Goal: Task Accomplishment & Management: Manage account settings

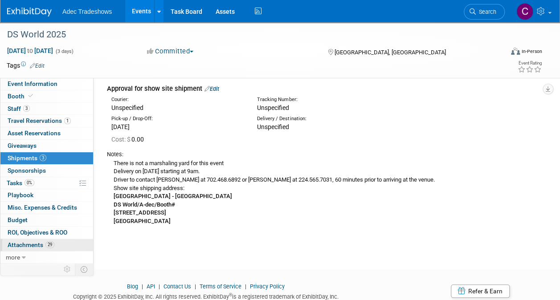
click at [48, 239] on link "29 Attachments 29" at bounding box center [46, 245] width 93 height 12
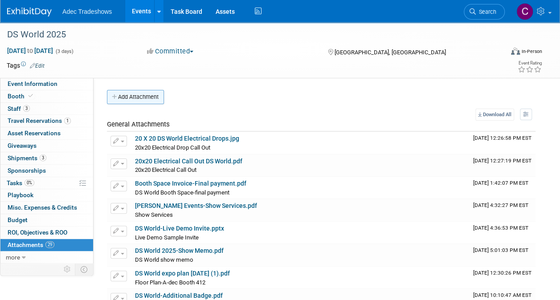
click at [128, 96] on button "Add Attachment" at bounding box center [135, 97] width 57 height 14
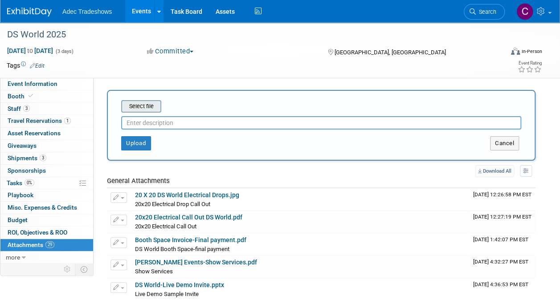
click at [134, 107] on input "file" at bounding box center [107, 106] width 106 height 11
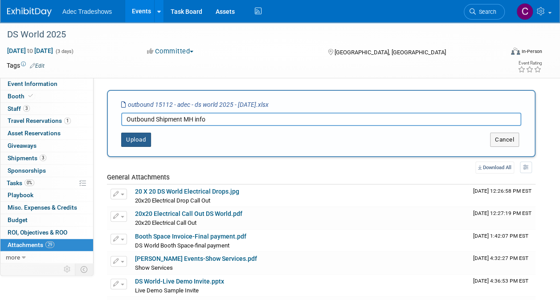
type input "Outbound Shipment MH info"
click at [143, 139] on button "Upload" at bounding box center [136, 140] width 30 height 14
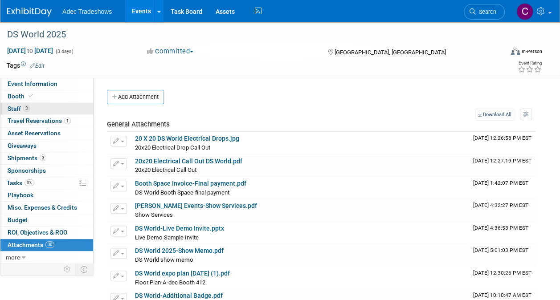
click at [30, 108] on link "3 Staff 3" at bounding box center [46, 109] width 93 height 12
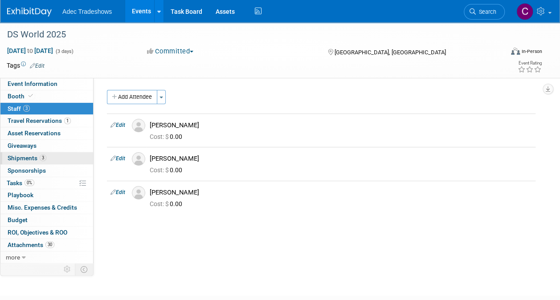
click at [32, 160] on span "Shipments 3" at bounding box center [27, 158] width 39 height 7
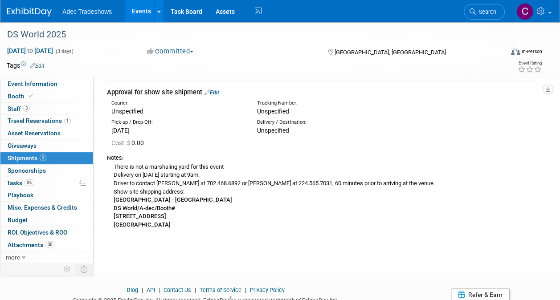
scroll to position [312, 0]
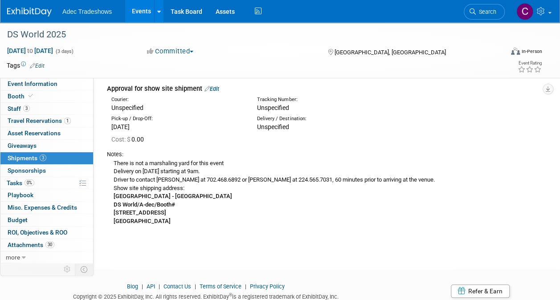
drag, startPoint x: 114, startPoint y: 163, endPoint x: 188, endPoint y: 221, distance: 94.2
click at [188, 221] on div "There is not a marshaling yard for this event Delivery on [DATE] starting at 9a…" at bounding box center [321, 192] width 428 height 67
drag, startPoint x: 188, startPoint y: 221, endPoint x: 159, endPoint y: 195, distance: 38.8
copy div "There is not a marshaling yard for this event Delivery on [DATE] starting at 9a…"
click at [446, 148] on div "Notes: There is not a marshaling yard for this event Delivery on [DATE] startin…" at bounding box center [321, 187] width 428 height 82
